Goal: Task Accomplishment & Management: Complete application form

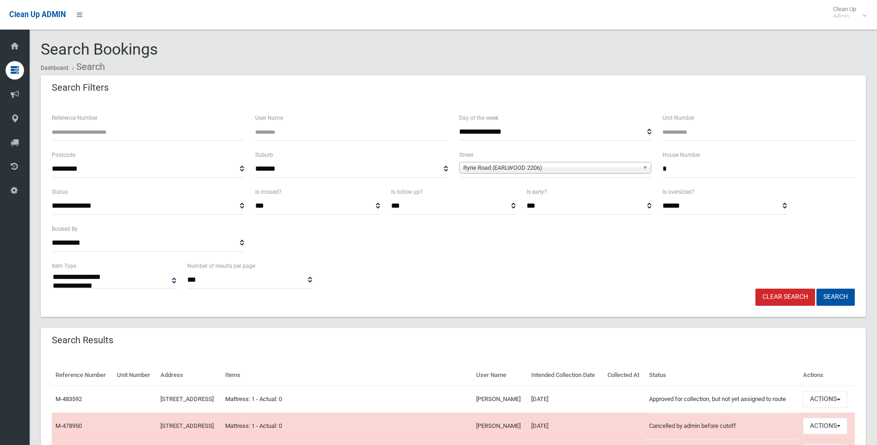
select select
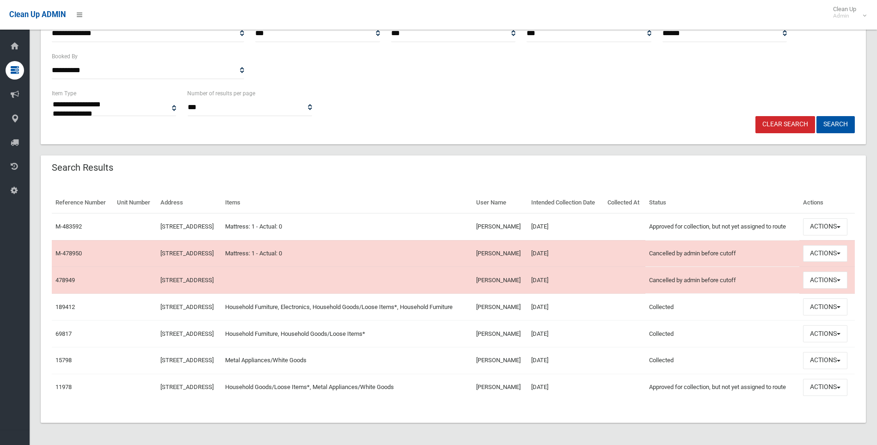
click at [785, 116] on link "Clear Search" at bounding box center [786, 124] width 60 height 17
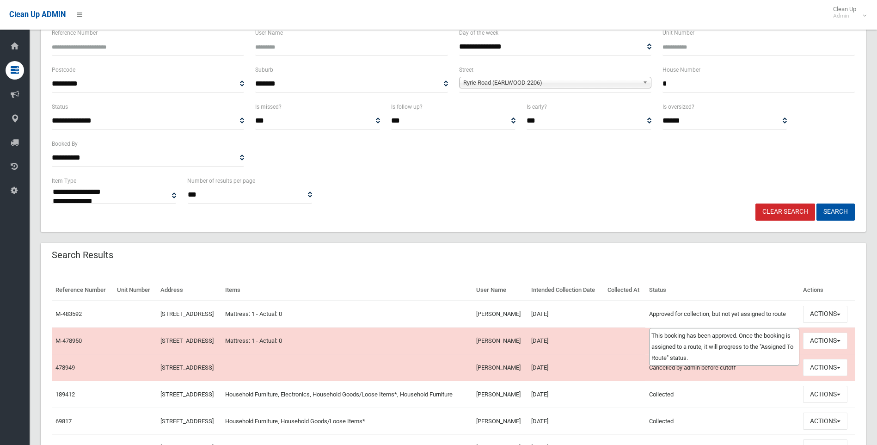
scroll to position [0, 0]
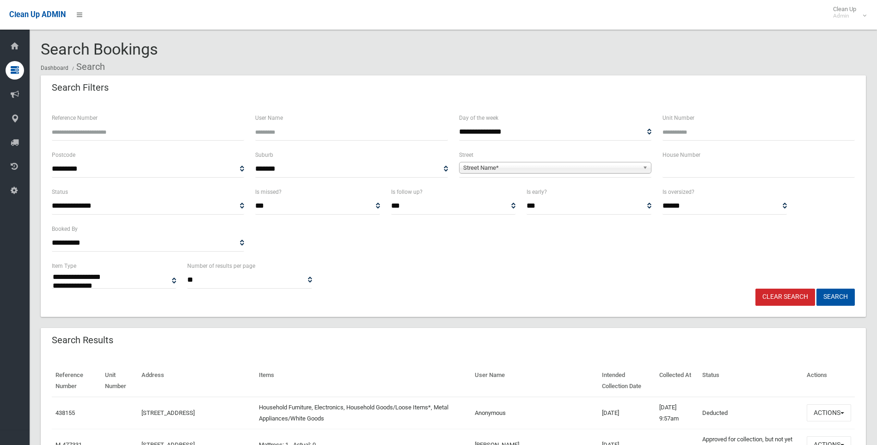
select select
click at [671, 173] on input "text" at bounding box center [759, 168] width 192 height 17
type input "***"
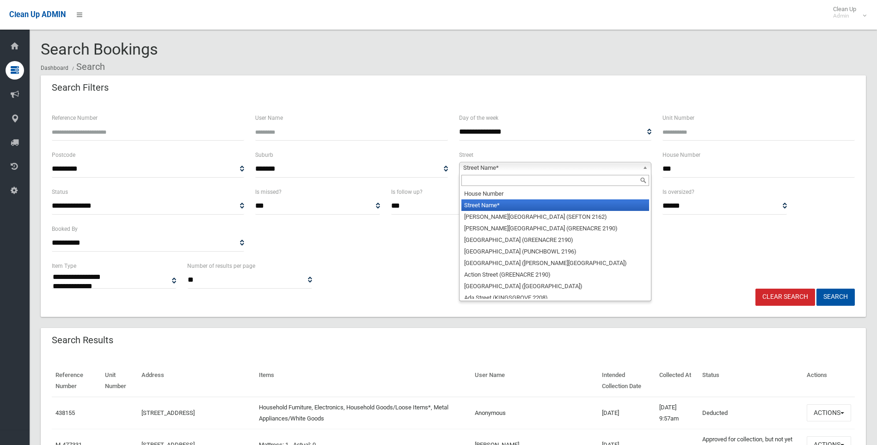
click at [523, 166] on span "Street Name*" at bounding box center [551, 167] width 176 height 11
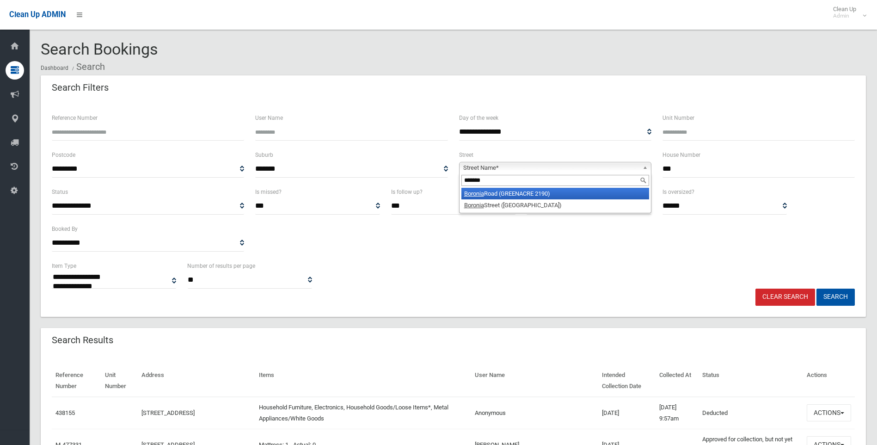
type input "*******"
click at [499, 196] on li "Boronia Road (GREENACRE 2190)" at bounding box center [555, 194] width 188 height 12
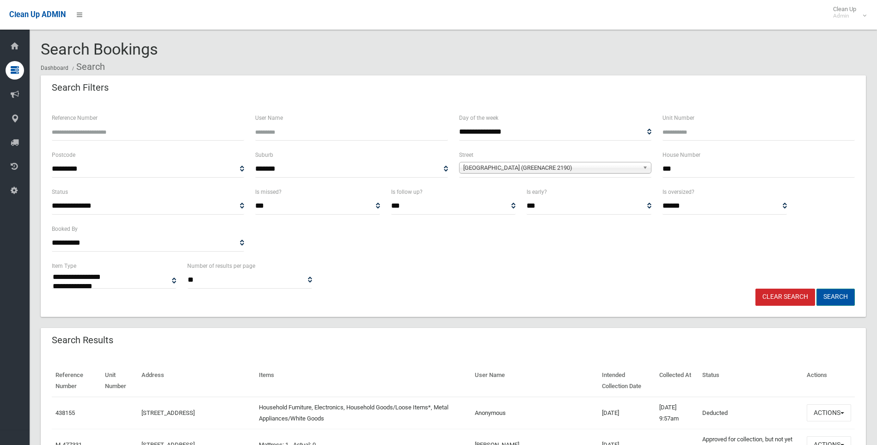
click at [831, 302] on button "Search" at bounding box center [836, 297] width 38 height 17
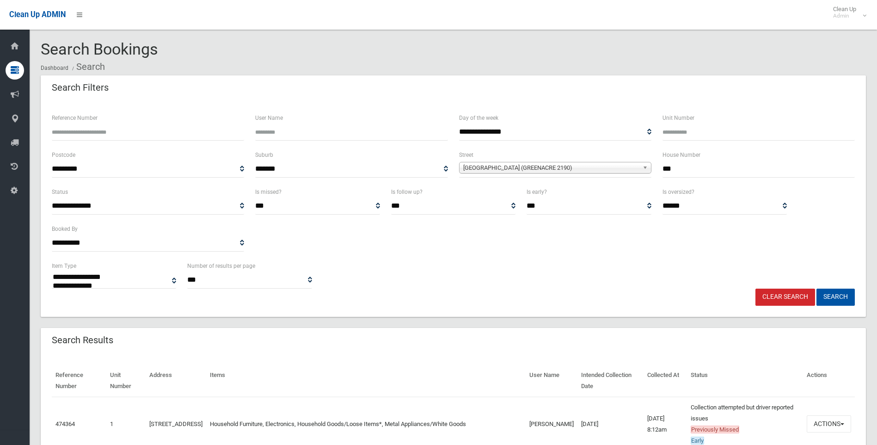
select select
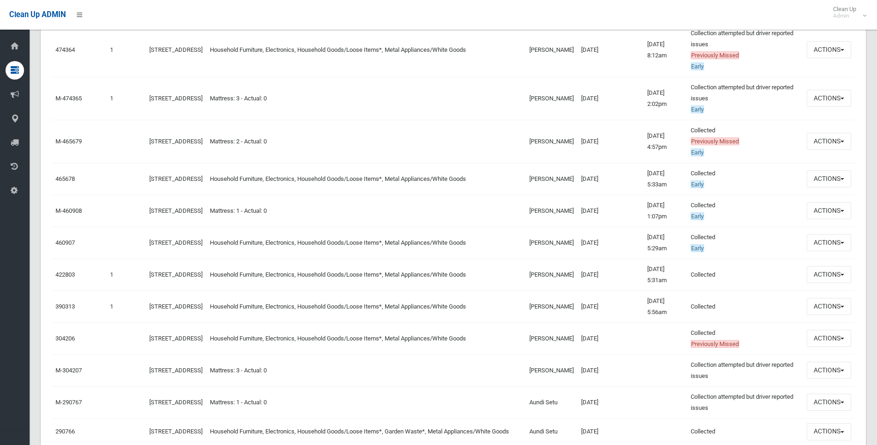
scroll to position [324, 0]
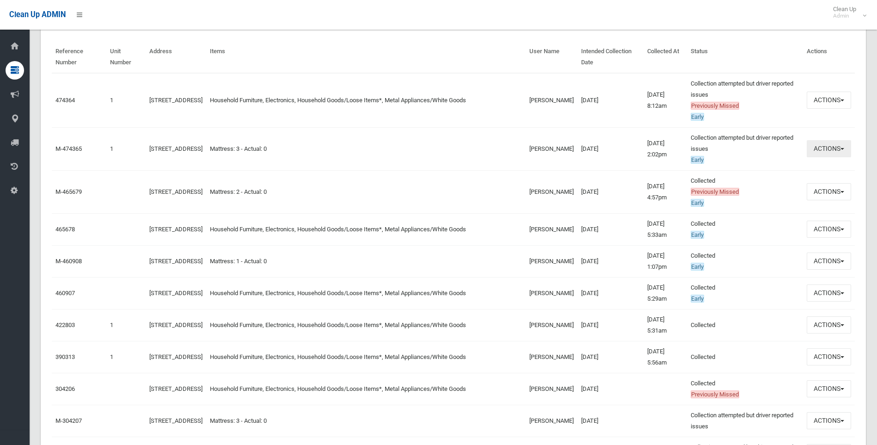
click at [824, 142] on button "Actions" at bounding box center [829, 148] width 44 height 17
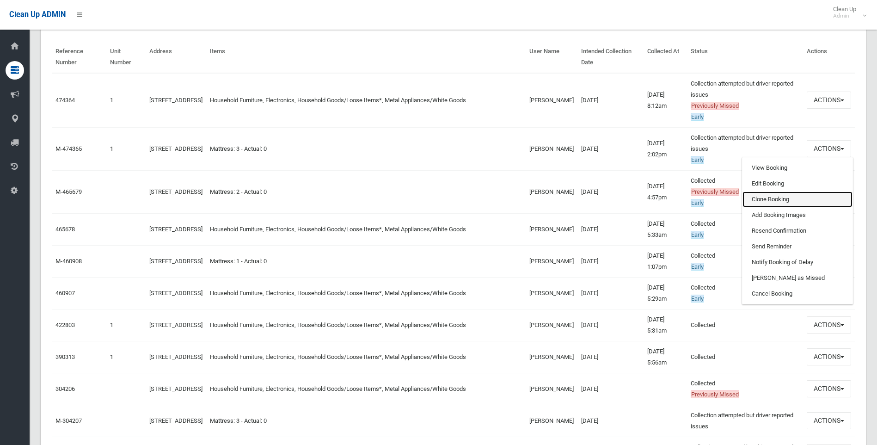
click at [771, 196] on link "Clone Booking" at bounding box center [798, 199] width 110 height 16
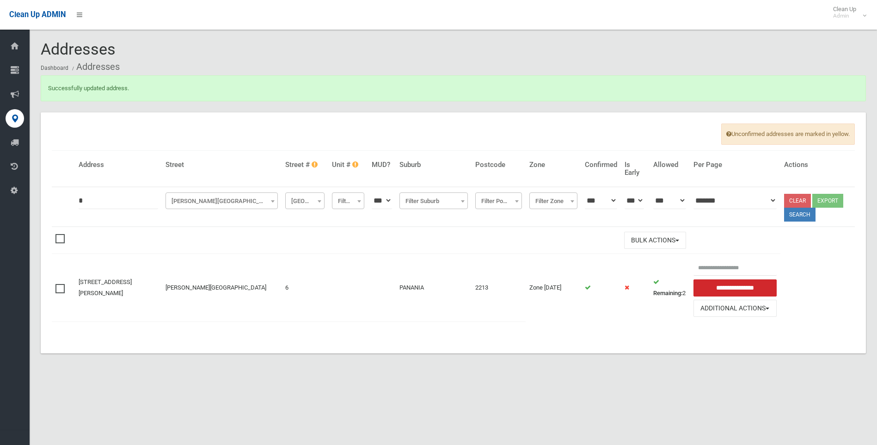
click at [113, 192] on th "*" at bounding box center [118, 207] width 87 height 40
click at [115, 203] on input "*" at bounding box center [119, 200] width 80 height 17
type input "***"
click at [215, 193] on span "Burtenshaw Street (PANANIA)" at bounding box center [222, 200] width 112 height 17
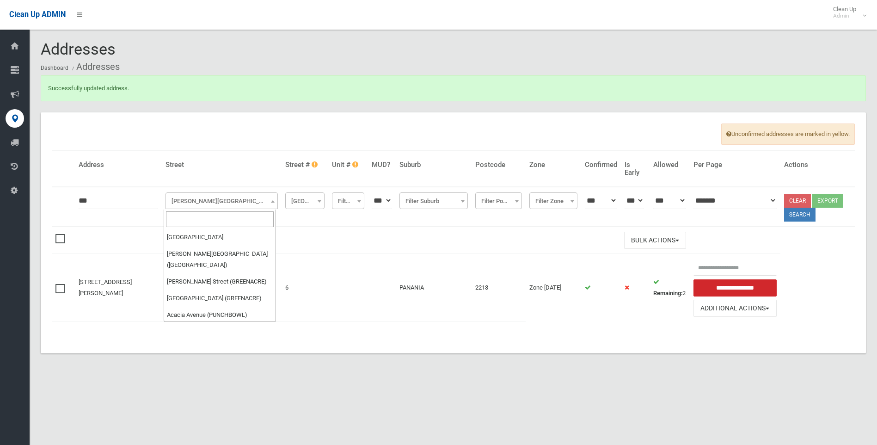
scroll to position [5926, 0]
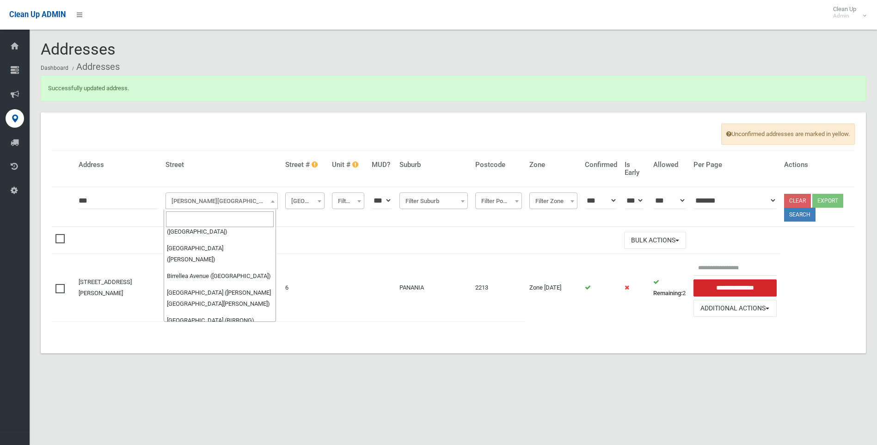
click at [208, 218] on input "search" at bounding box center [220, 219] width 108 height 16
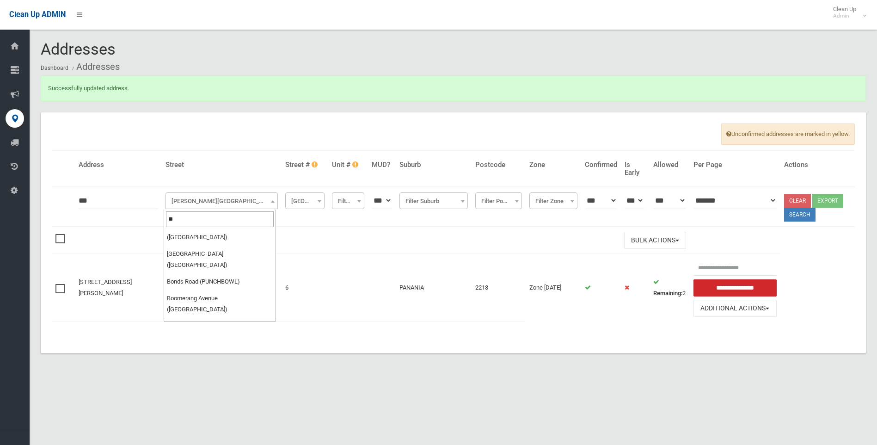
scroll to position [0, 0]
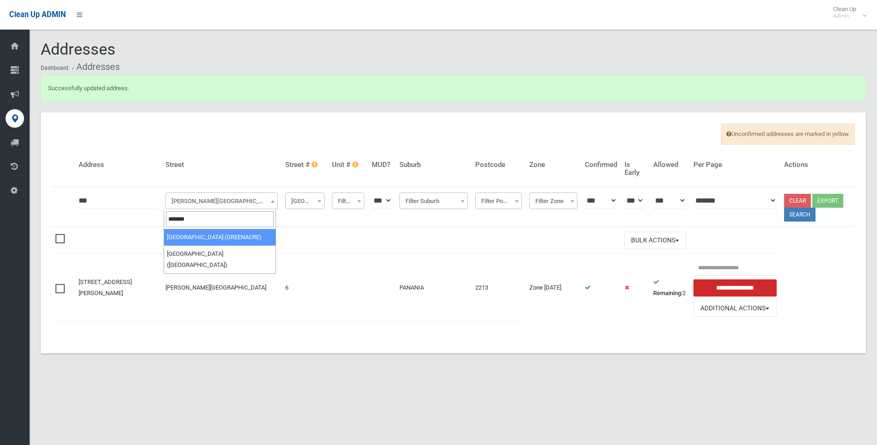
type input "*******"
select select "****"
click at [799, 214] on button "Search" at bounding box center [799, 215] width 31 height 14
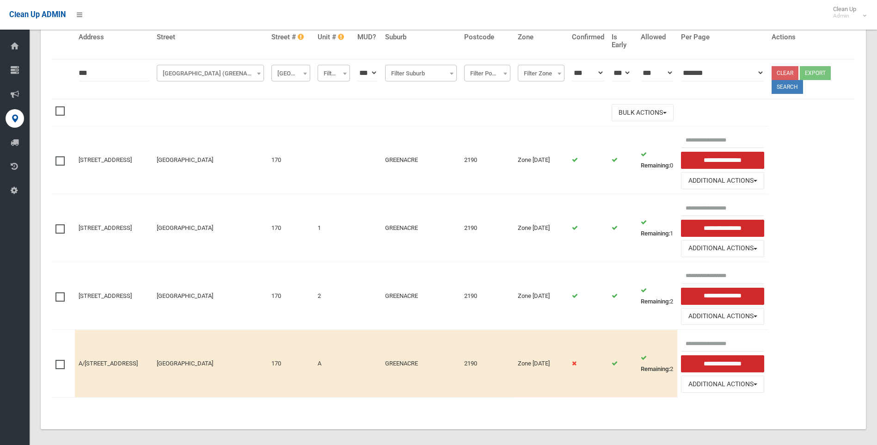
scroll to position [98, 0]
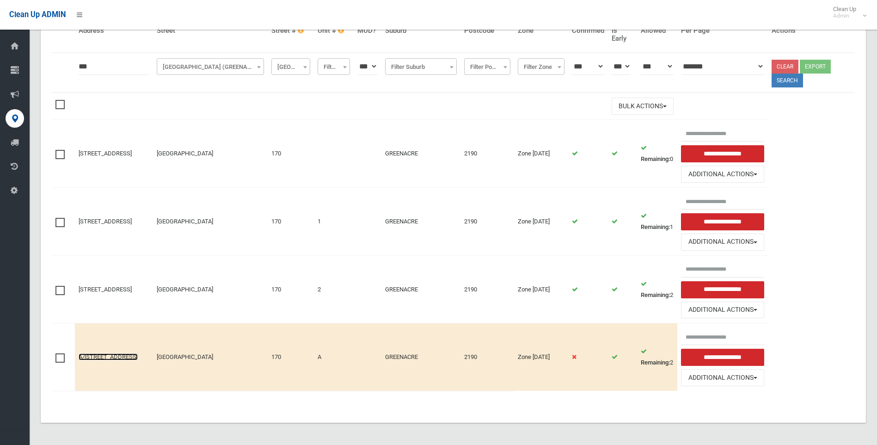
click at [126, 353] on link "A/[STREET_ADDRESS]" at bounding box center [108, 356] width 59 height 7
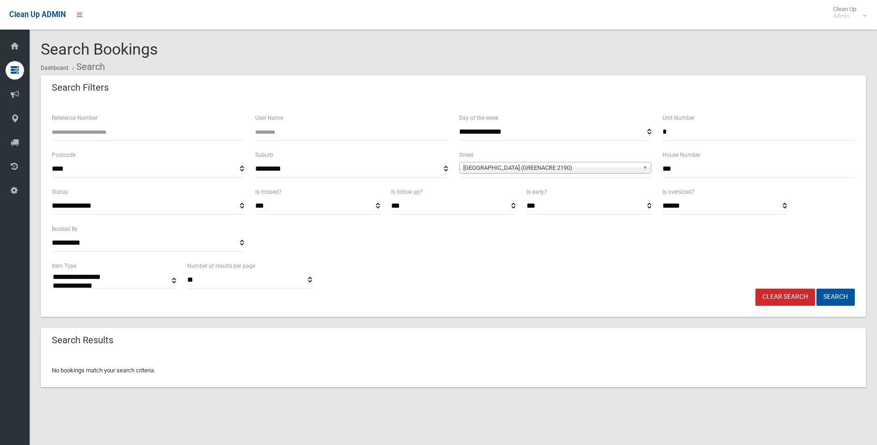
select select
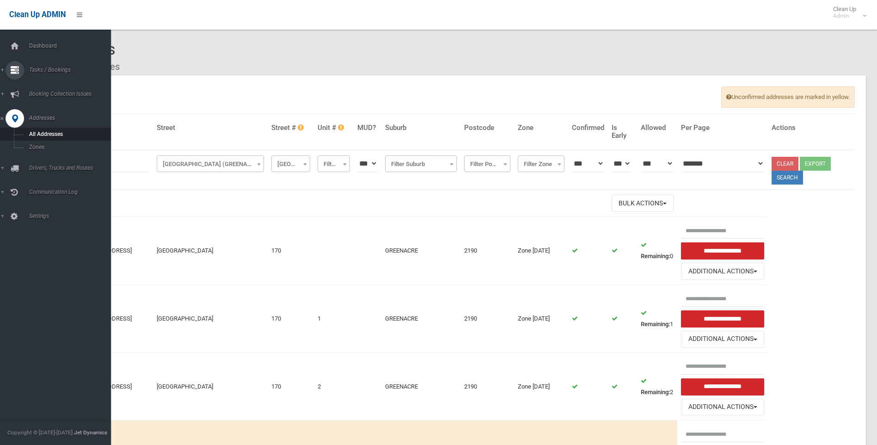
click at [12, 72] on icon at bounding box center [15, 70] width 8 height 18
click at [36, 137] on span "Search" at bounding box center [68, 138] width 84 height 6
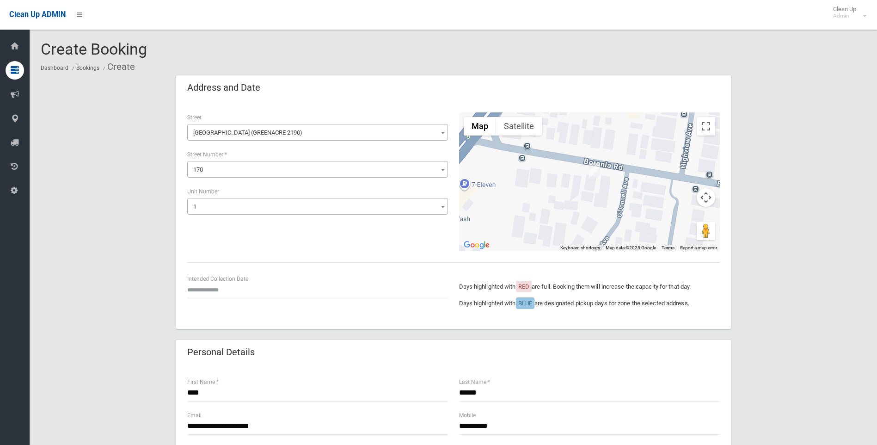
click at [443, 172] on span at bounding box center [442, 169] width 9 height 17
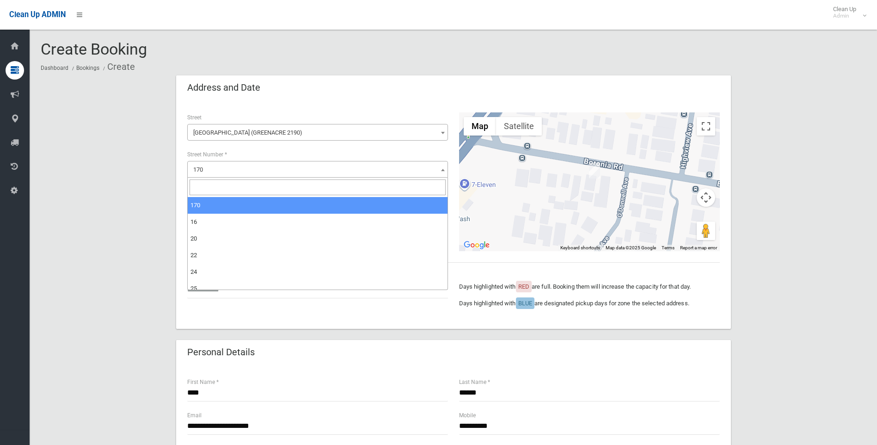
click at [443, 172] on span at bounding box center [442, 169] width 9 height 17
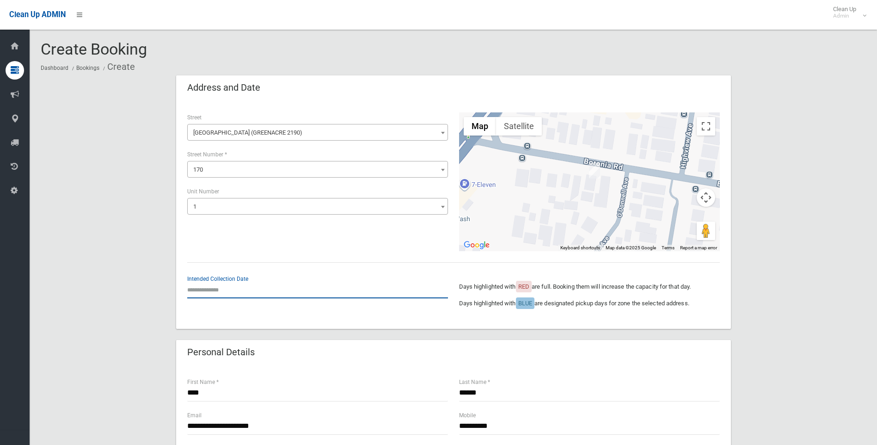
click at [216, 292] on input "text" at bounding box center [317, 289] width 261 height 17
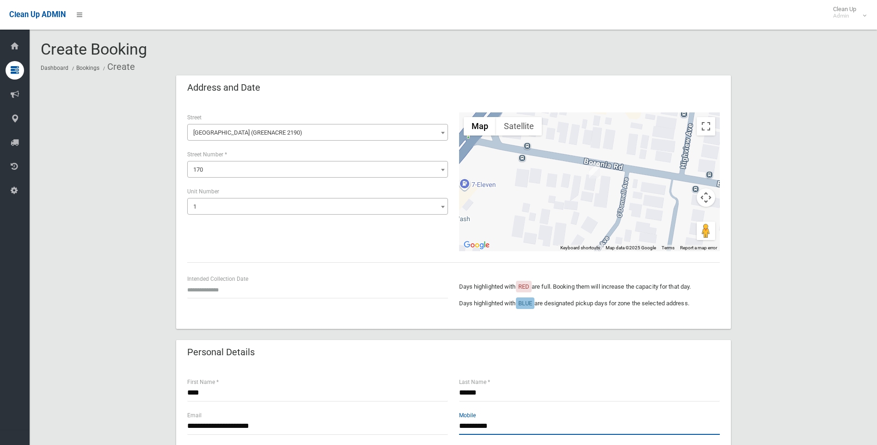
click at [476, 427] on input "**********" at bounding box center [589, 426] width 261 height 17
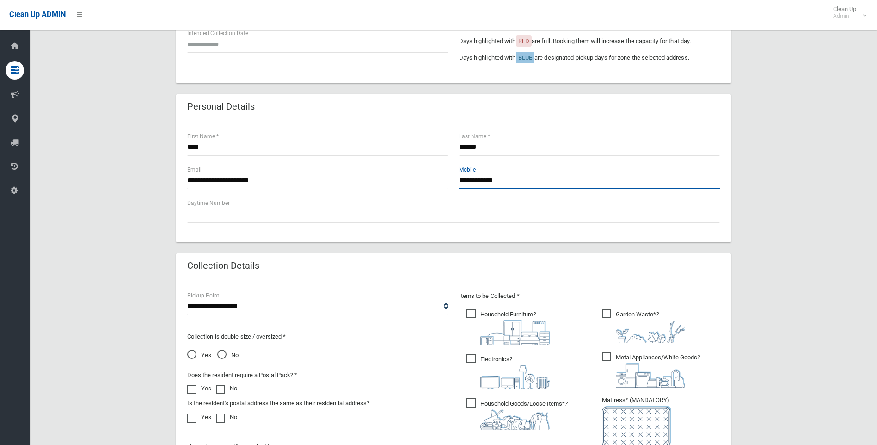
scroll to position [277, 0]
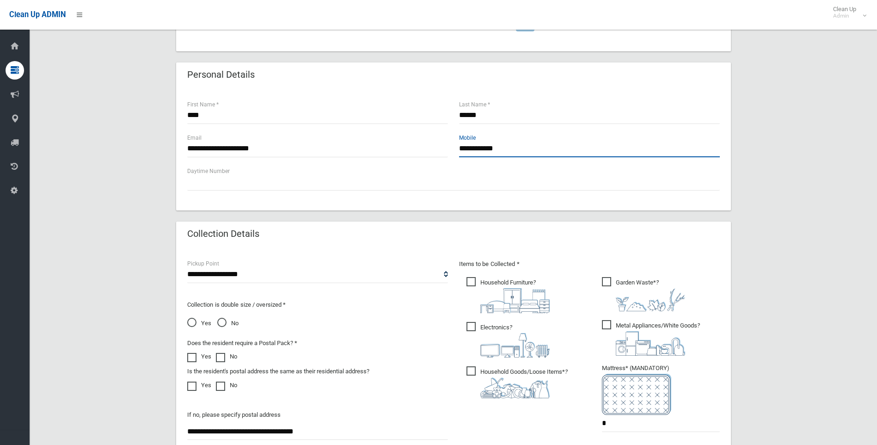
type input "**********"
drag, startPoint x: 338, startPoint y: 429, endPoint x: 100, endPoint y: 412, distance: 239.2
click at [111, 418] on div "**********" at bounding box center [453, 201] width 825 height 806
click at [611, 424] on input "*" at bounding box center [661, 423] width 118 height 17
type input "*"
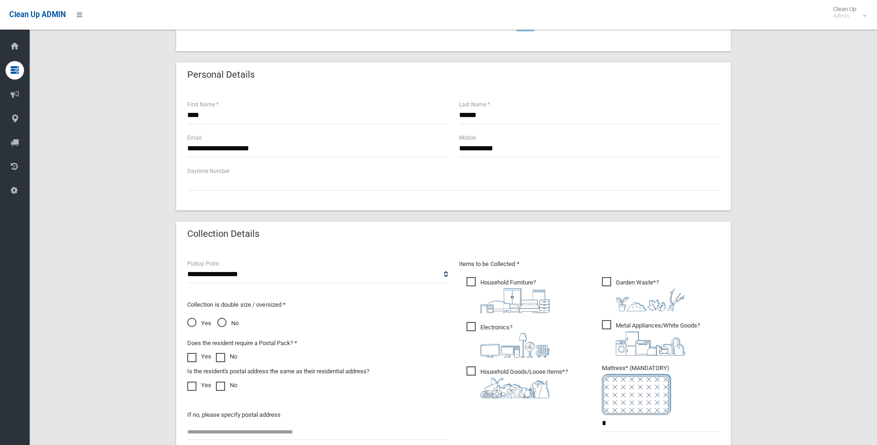
click at [473, 283] on span "Household Furniture ?" at bounding box center [508, 295] width 83 height 36
click at [471, 324] on span "Electronics ?" at bounding box center [508, 340] width 83 height 36
click at [472, 370] on span "Household Goods/Loose Items* ?" at bounding box center [517, 382] width 101 height 32
click at [608, 281] on span "Garden Waste* ?" at bounding box center [643, 294] width 83 height 34
click at [609, 326] on span "Metal Appliances/White Goods ?" at bounding box center [651, 338] width 98 height 36
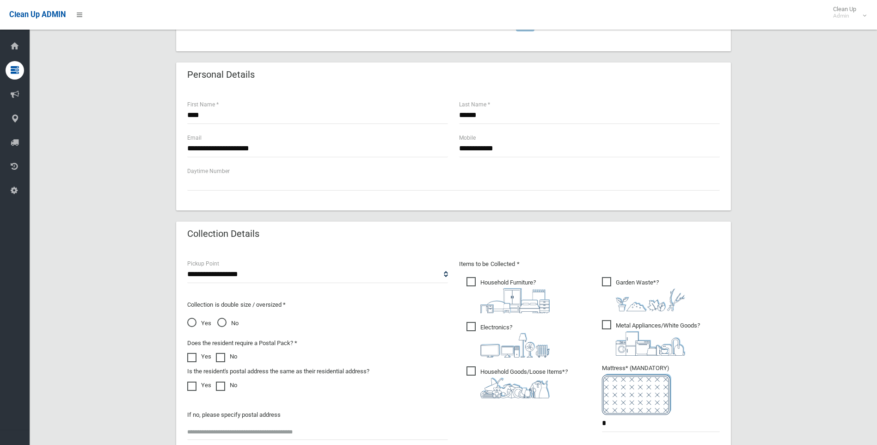
drag, startPoint x: 817, startPoint y: 78, endPoint x: 832, endPoint y: 167, distance: 90.1
click at [817, 78] on div "**********" at bounding box center [453, 201] width 825 height 806
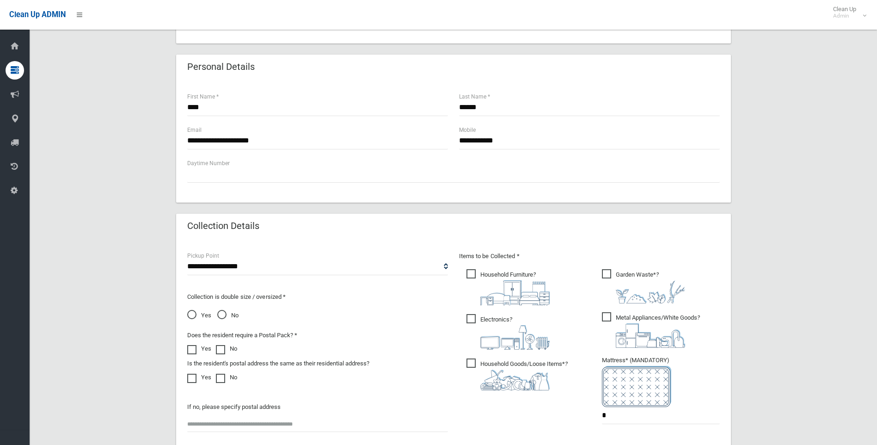
scroll to position [100, 0]
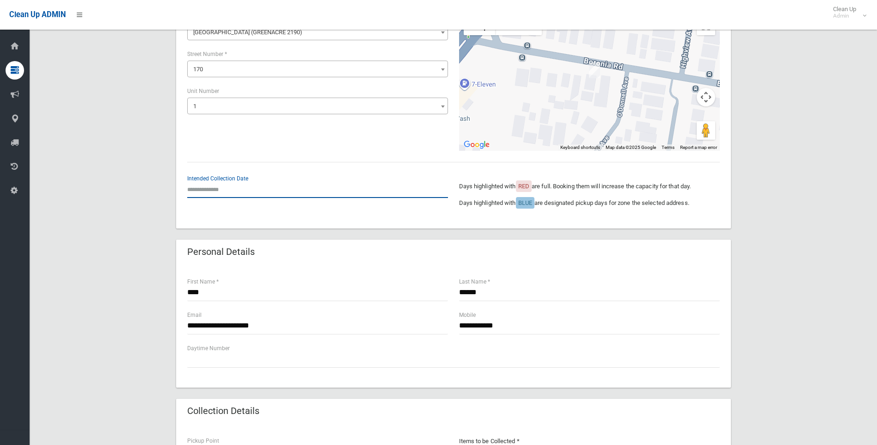
click at [217, 189] on input "text" at bounding box center [317, 189] width 261 height 17
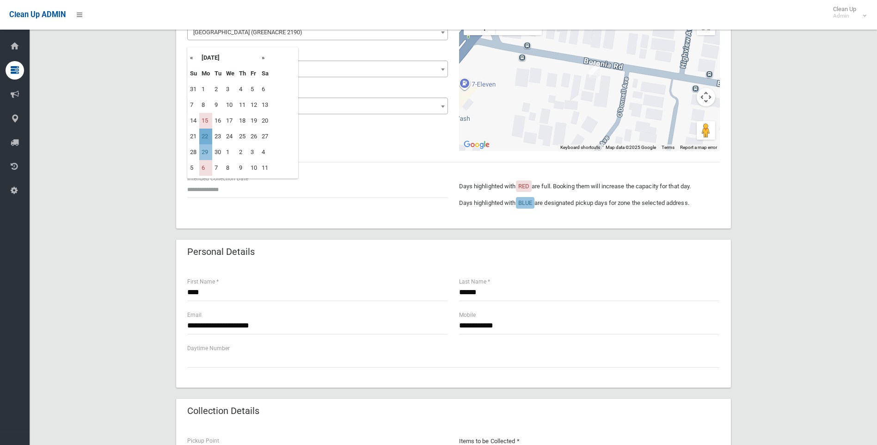
click at [205, 134] on td "22" at bounding box center [205, 137] width 13 height 16
type input "**********"
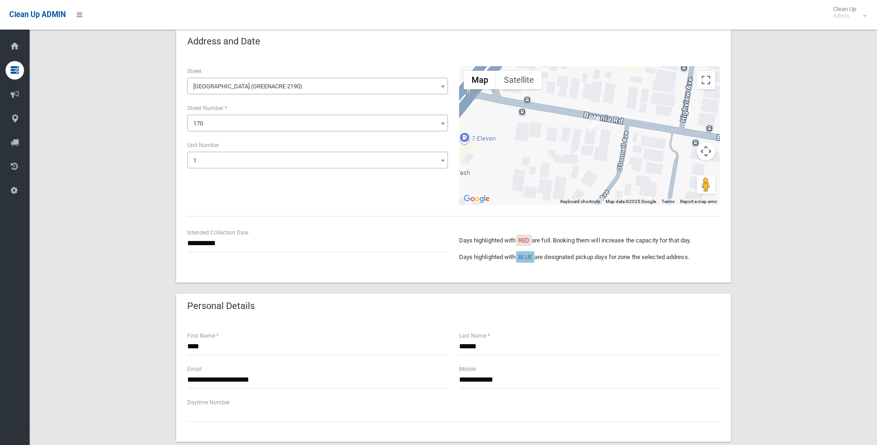
scroll to position [0, 0]
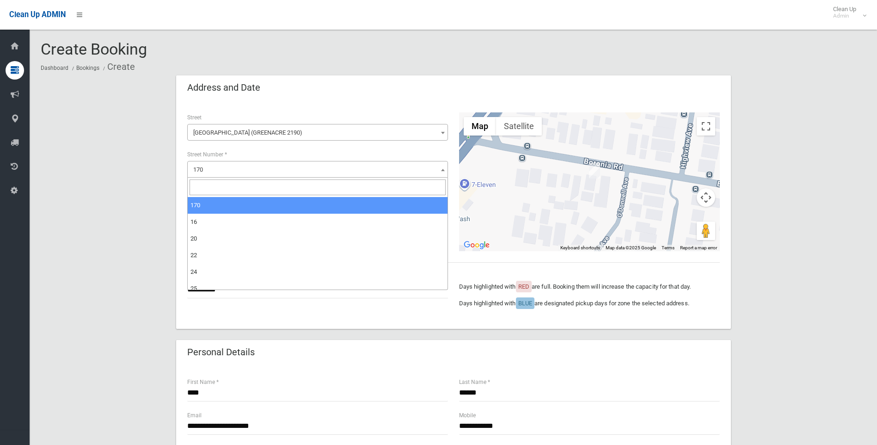
click at [444, 165] on span at bounding box center [442, 169] width 9 height 17
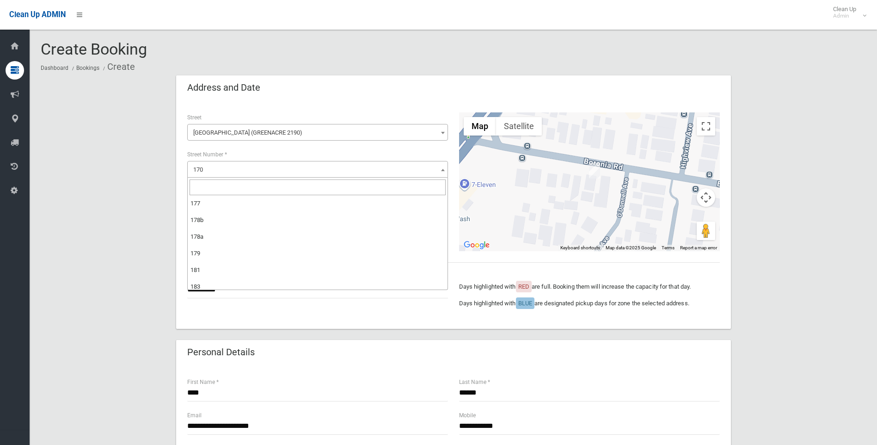
scroll to position [2071, 0]
click at [360, 93] on div "Address and Date" at bounding box center [453, 88] width 555 height 26
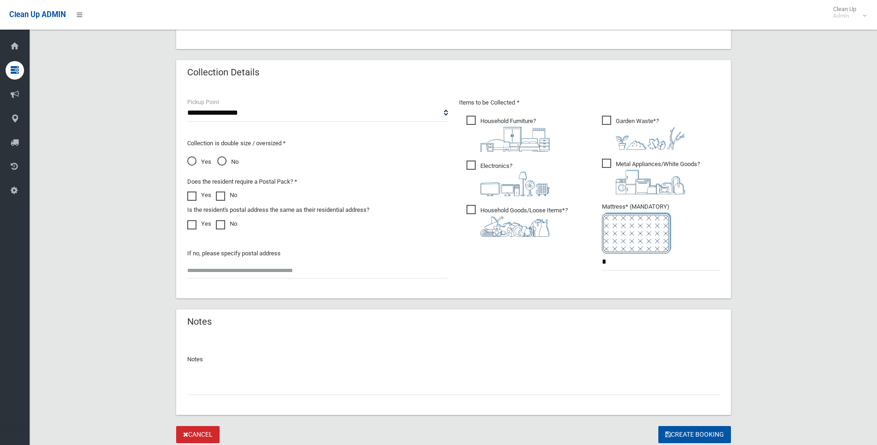
scroll to position [462, 0]
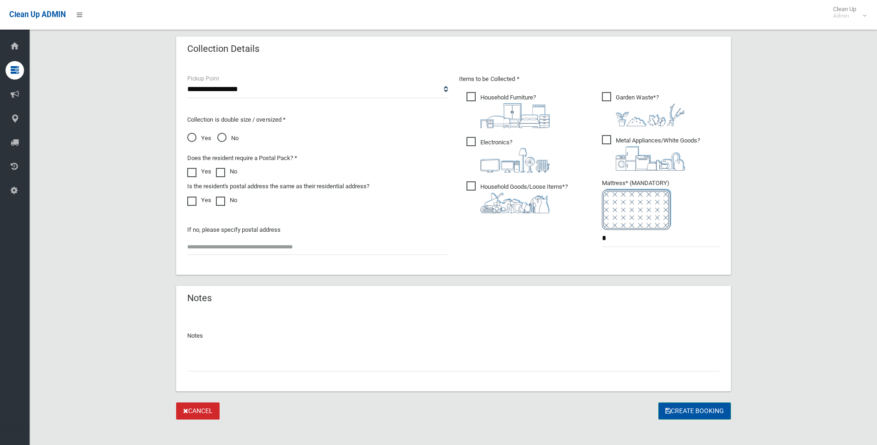
click at [688, 406] on button "Create Booking" at bounding box center [694, 410] width 73 height 17
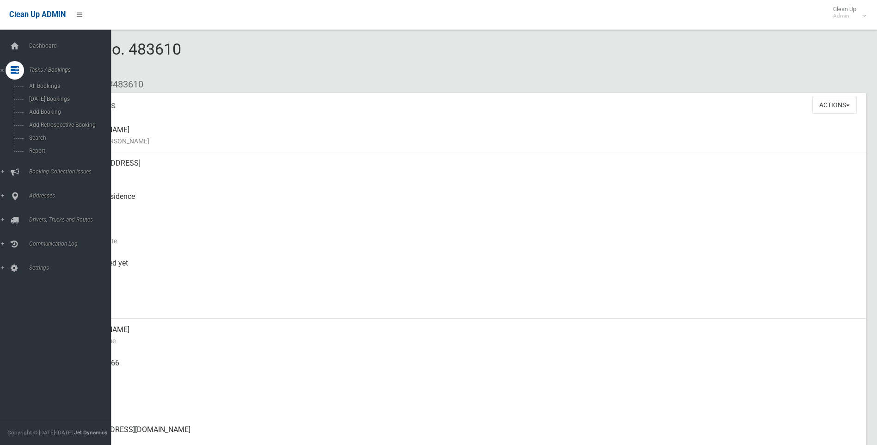
click at [8, 68] on div at bounding box center [15, 70] width 18 height 18
click at [15, 67] on icon at bounding box center [15, 70] width 8 height 18
click at [40, 139] on span "Search" at bounding box center [68, 138] width 84 height 6
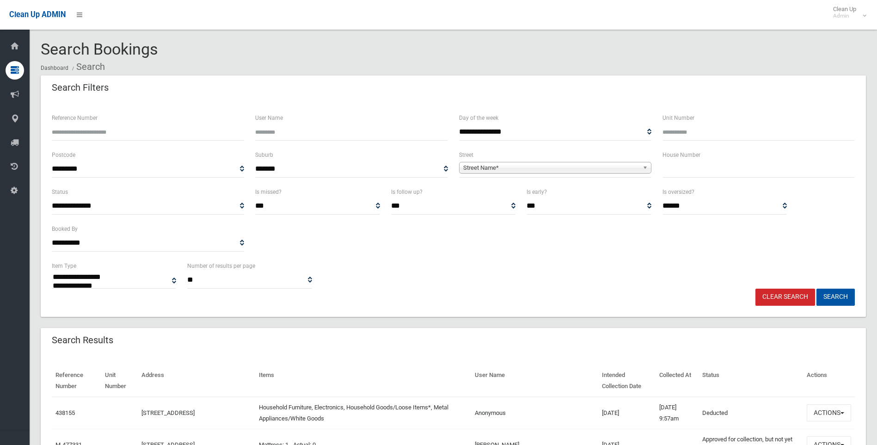
select select
click at [691, 168] on input "text" at bounding box center [759, 168] width 192 height 17
type input "***"
click at [551, 167] on span "Street Name*" at bounding box center [551, 167] width 176 height 11
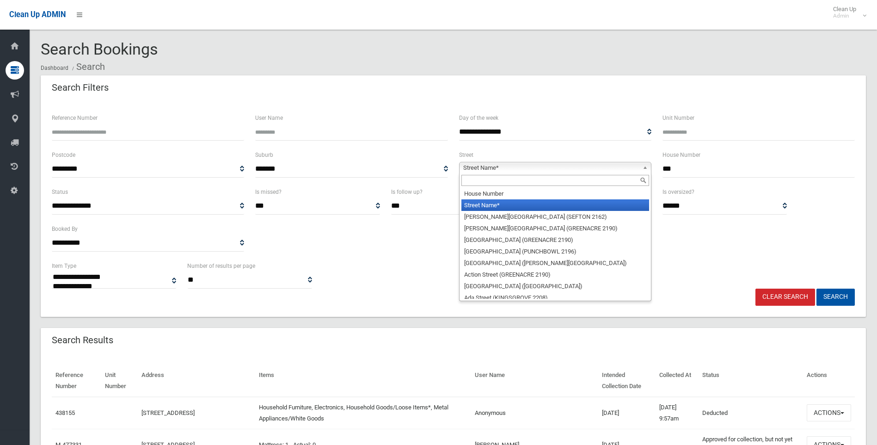
click at [727, 173] on input "***" at bounding box center [759, 168] width 192 height 17
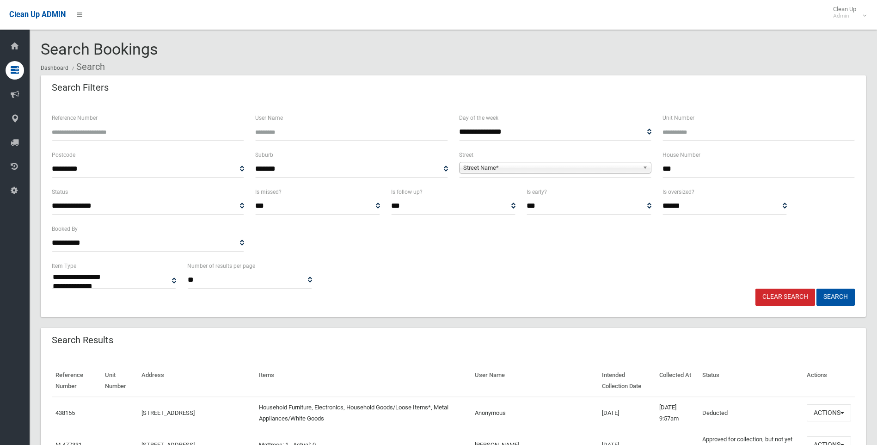
click at [522, 161] on span "**********" at bounding box center [555, 168] width 192 height 17
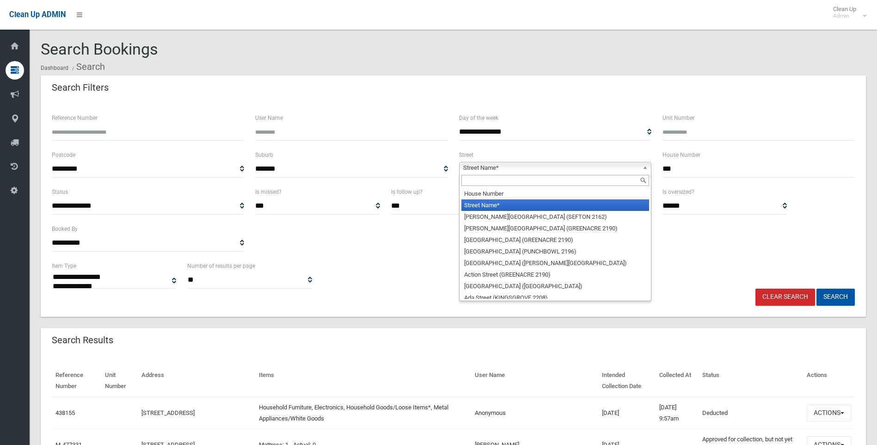
click at [522, 167] on span "Street Name*" at bounding box center [551, 167] width 176 height 11
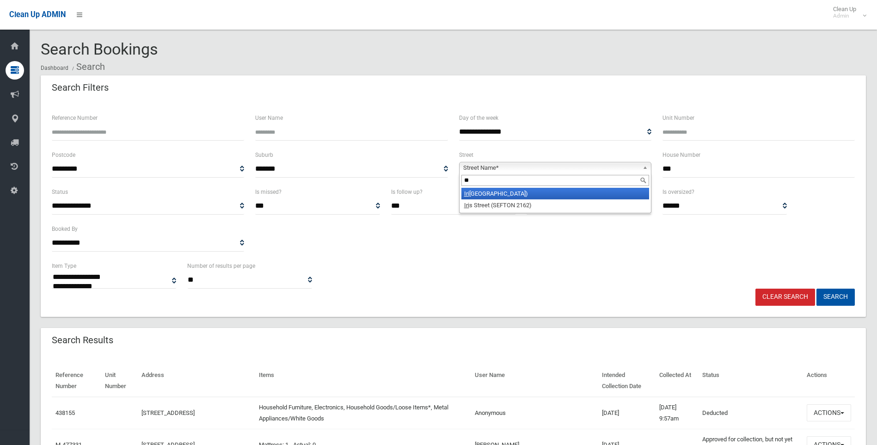
type input "*"
type input "****"
click at [558, 195] on li "Ayre s Crescent (GEORGES HALL 2198)" at bounding box center [555, 194] width 188 height 12
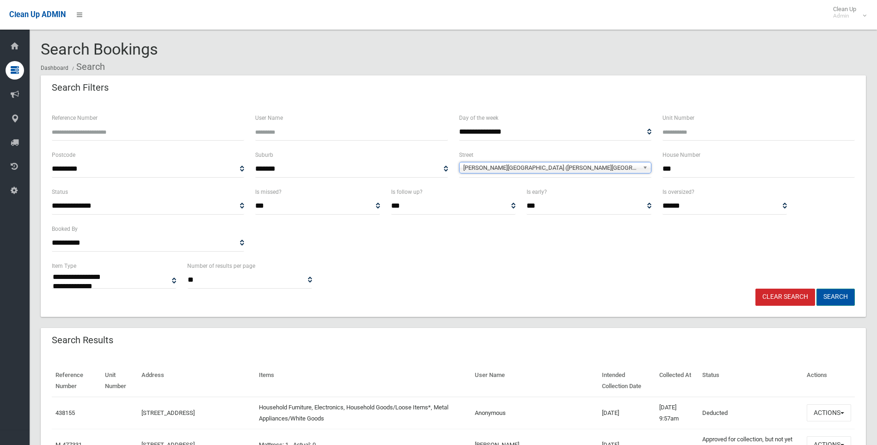
click at [838, 301] on button "Search" at bounding box center [836, 297] width 38 height 17
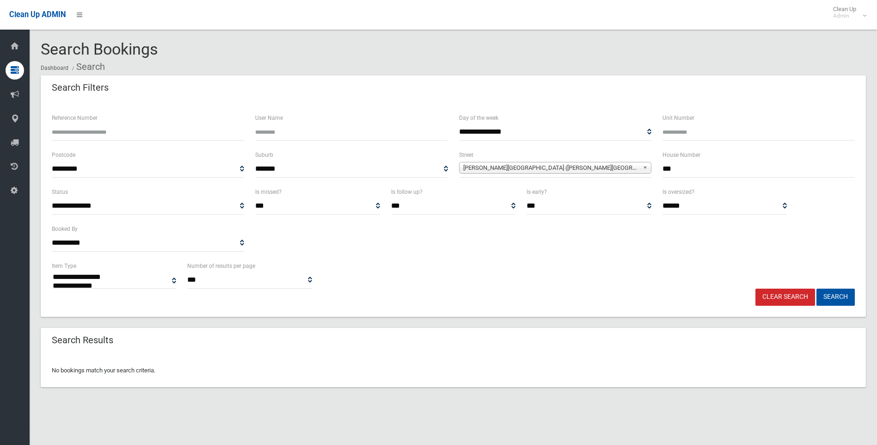
select select
click at [735, 165] on input "***" at bounding box center [759, 168] width 192 height 17
type input "**"
click at [817, 289] on button "Search" at bounding box center [836, 297] width 38 height 17
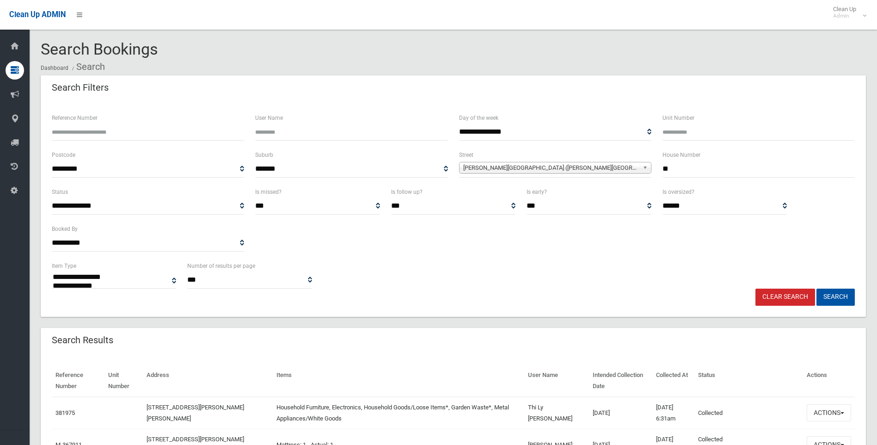
select select
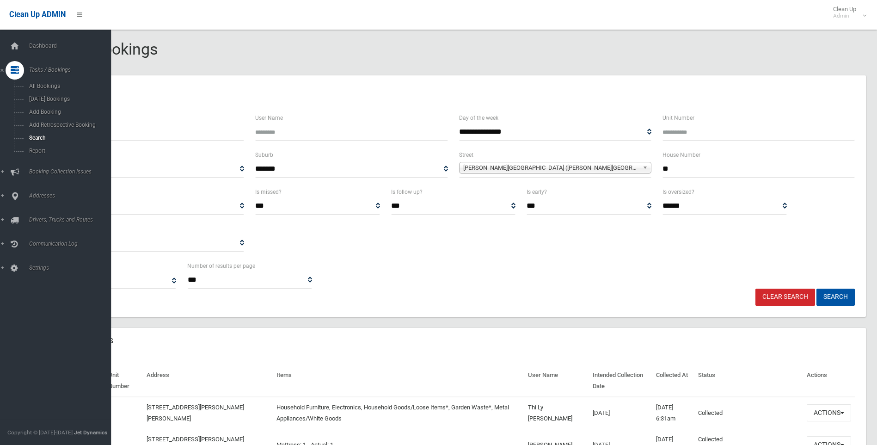
click at [13, 61] on ul "Dashboard Tasks / Bookings All Bookings [DATE] Bookings Add Booking Add Retrosp…" at bounding box center [59, 157] width 118 height 240
click at [14, 67] on icon at bounding box center [15, 70] width 8 height 18
click at [16, 118] on icon at bounding box center [15, 118] width 8 height 18
click at [46, 132] on span "All Addresses" at bounding box center [68, 134] width 84 height 6
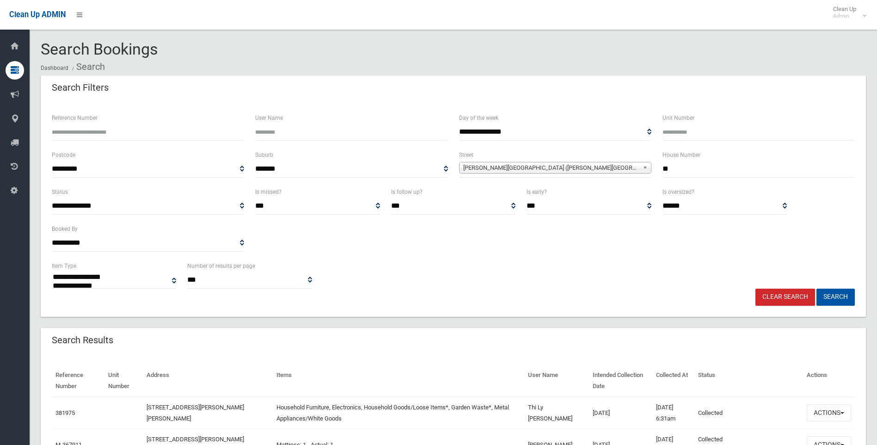
select select
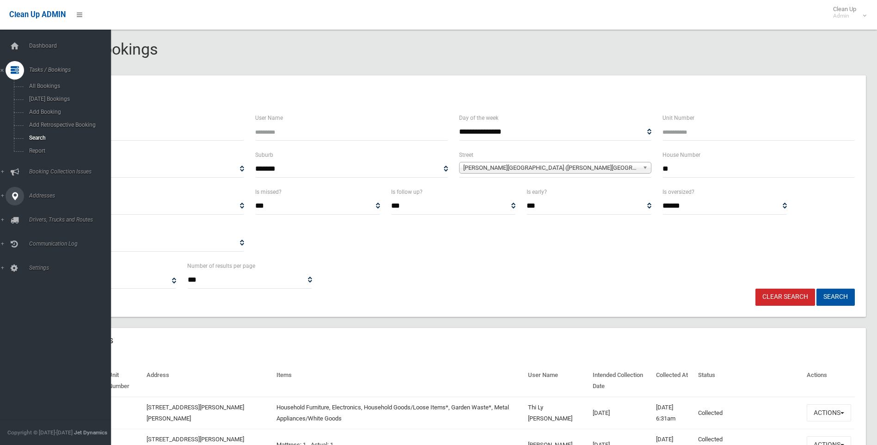
click at [17, 197] on icon at bounding box center [15, 196] width 8 height 18
click at [37, 133] on span "All Addresses" at bounding box center [68, 134] width 84 height 6
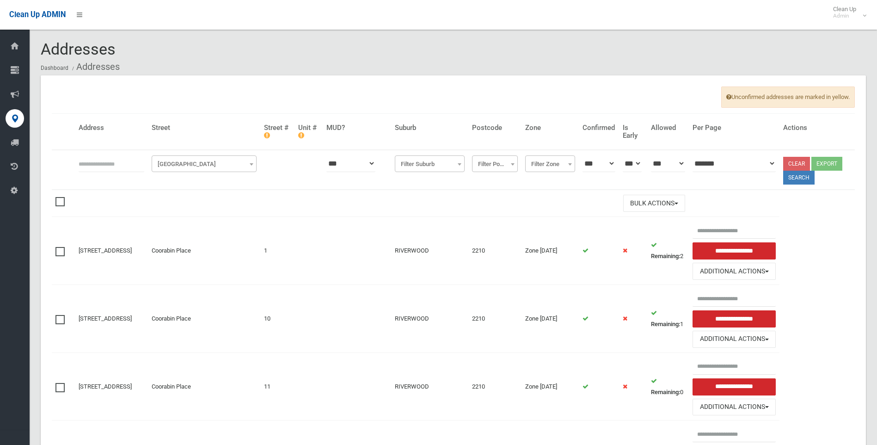
click at [89, 163] on input "text" at bounding box center [112, 163] width 66 height 17
type input "**"
click at [201, 166] on span "Filter Street" at bounding box center [204, 164] width 100 height 13
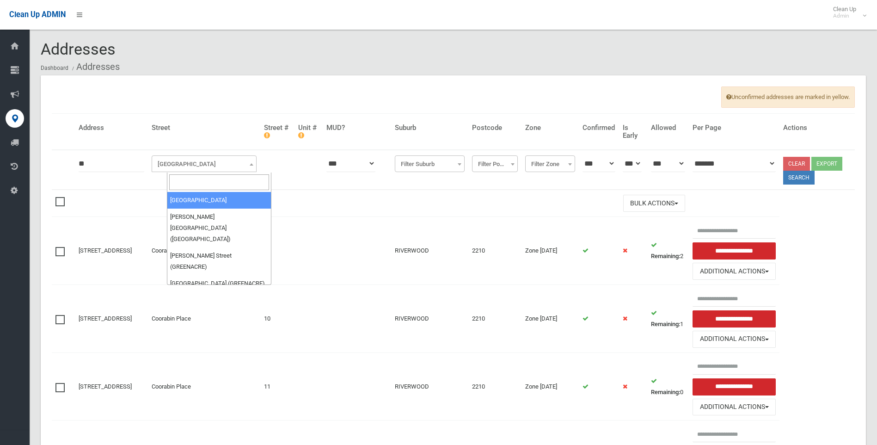
click at [203, 182] on input "search" at bounding box center [219, 182] width 100 height 16
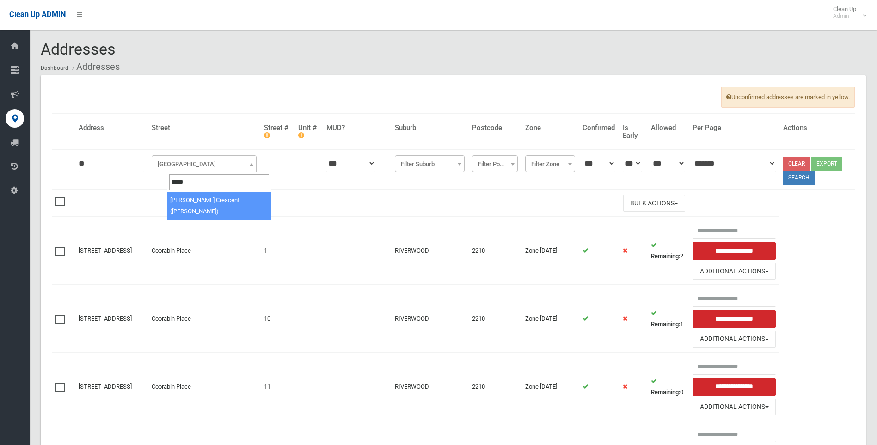
type input "*****"
select select "****"
click at [799, 179] on button "Search" at bounding box center [798, 178] width 31 height 14
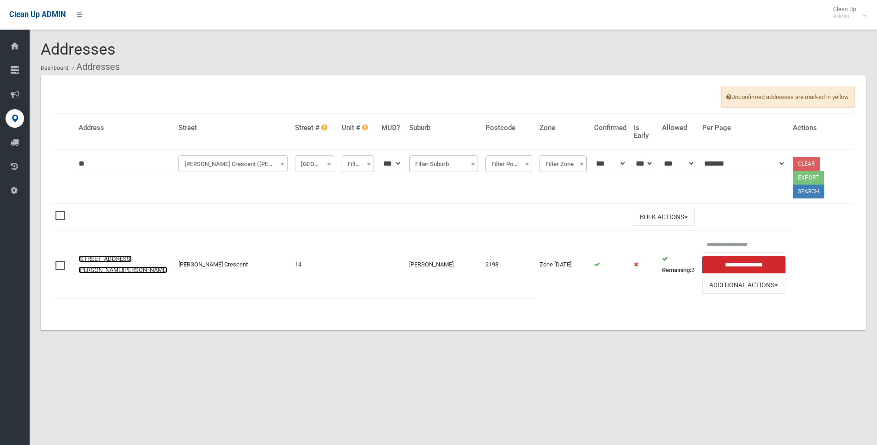
click at [107, 255] on link "14 Ayres Crescent, GEORGES HALL NSW 2198" at bounding box center [123, 264] width 89 height 18
click at [105, 255] on link "14 Ayres Crescent, GEORGES HALL NSW 2198" at bounding box center [123, 264] width 89 height 18
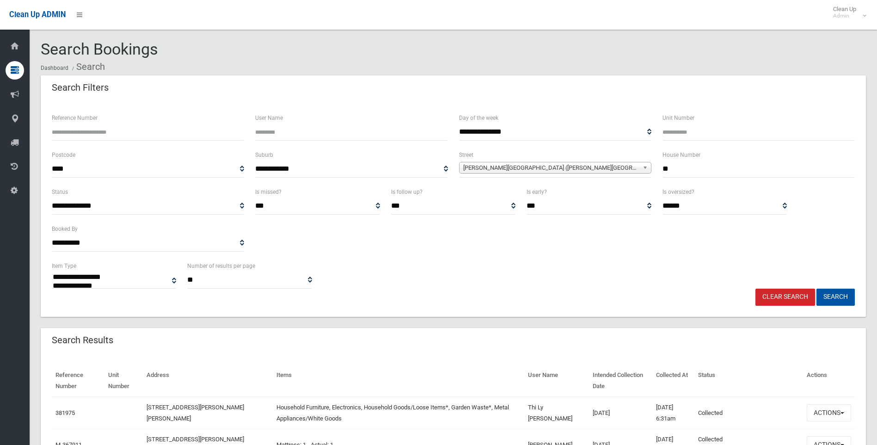
select select
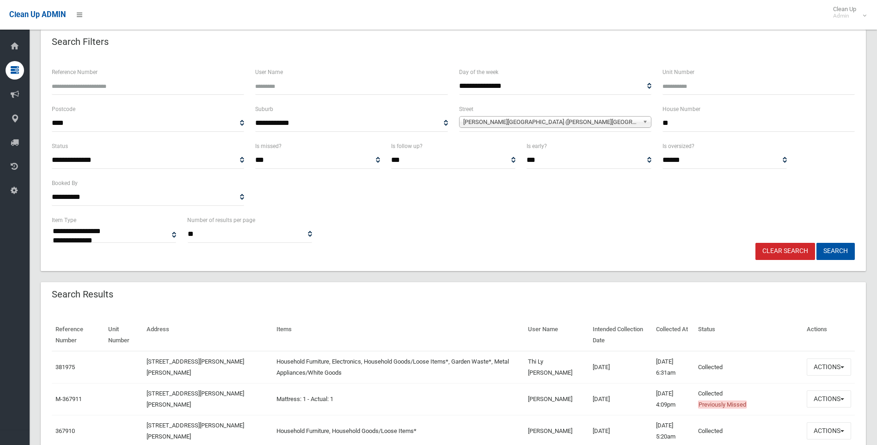
scroll to position [46, 0]
click at [823, 369] on button "Actions" at bounding box center [829, 366] width 44 height 17
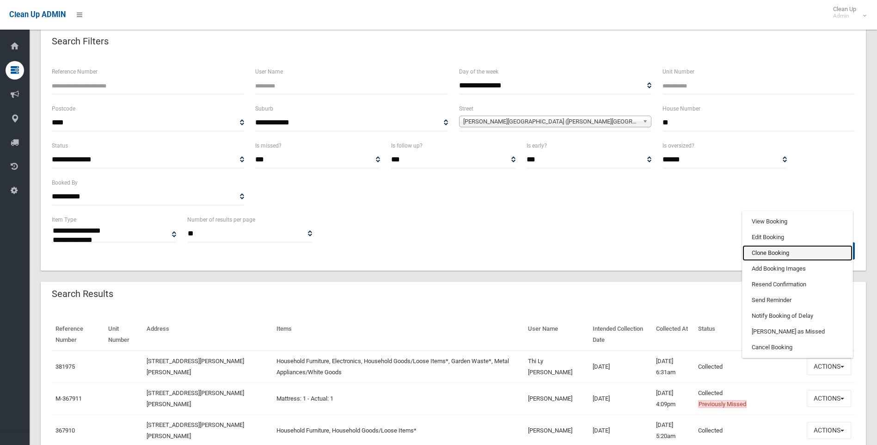
click at [772, 252] on link "Clone Booking" at bounding box center [798, 253] width 110 height 16
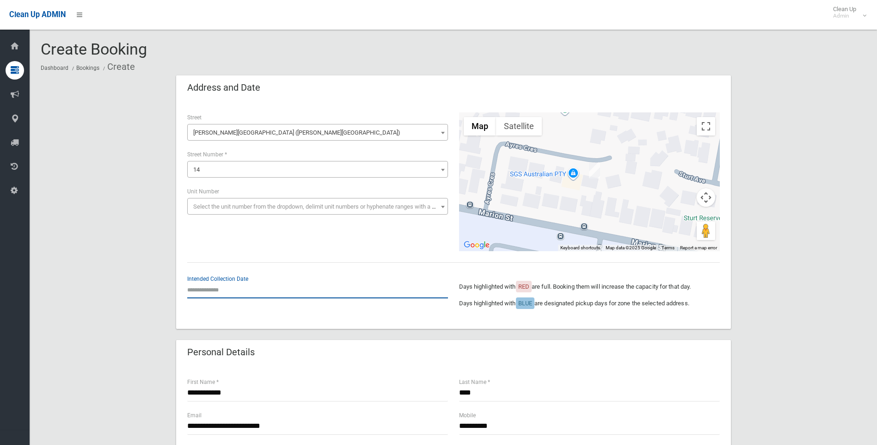
click at [218, 284] on input "text" at bounding box center [317, 289] width 261 height 17
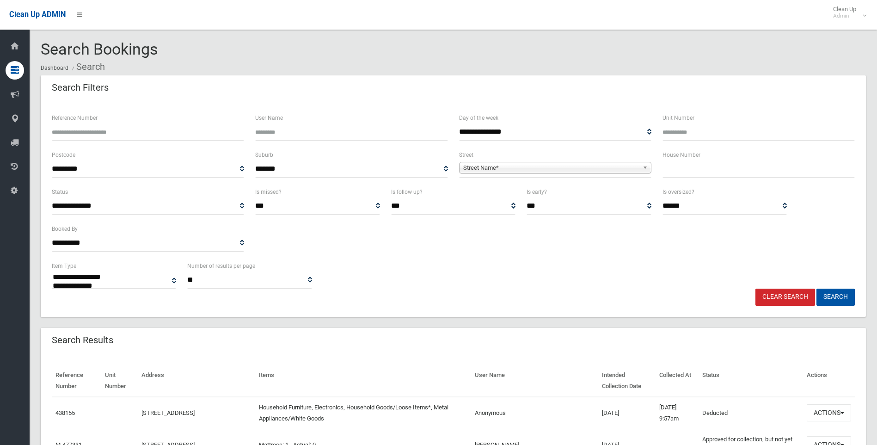
select select
